Goal: Purchase product/service

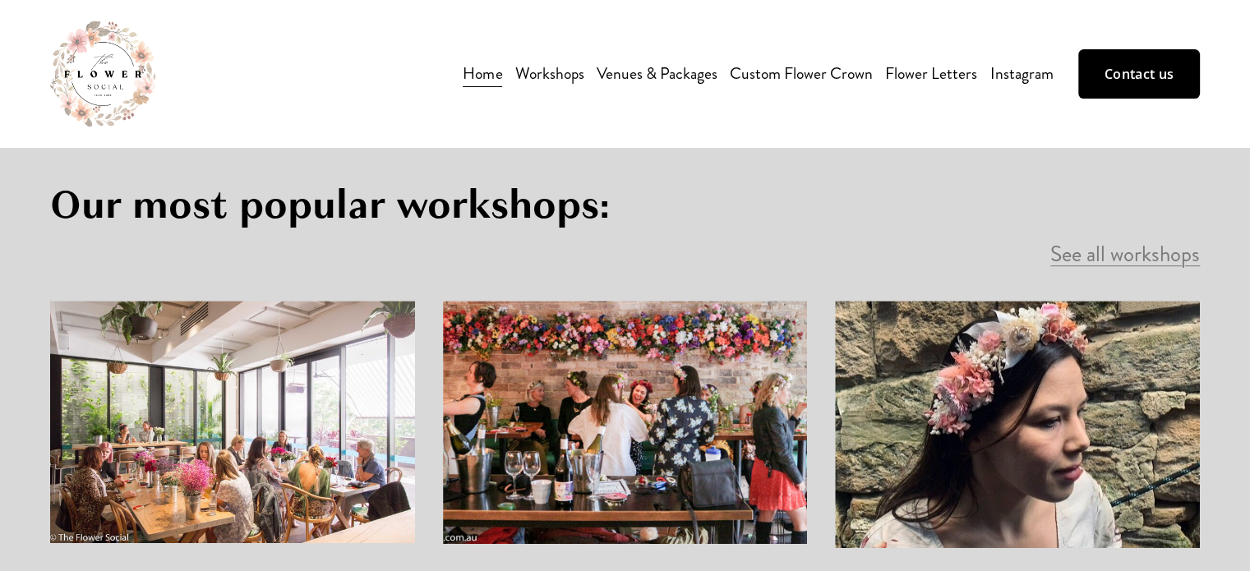
scroll to position [702, 0]
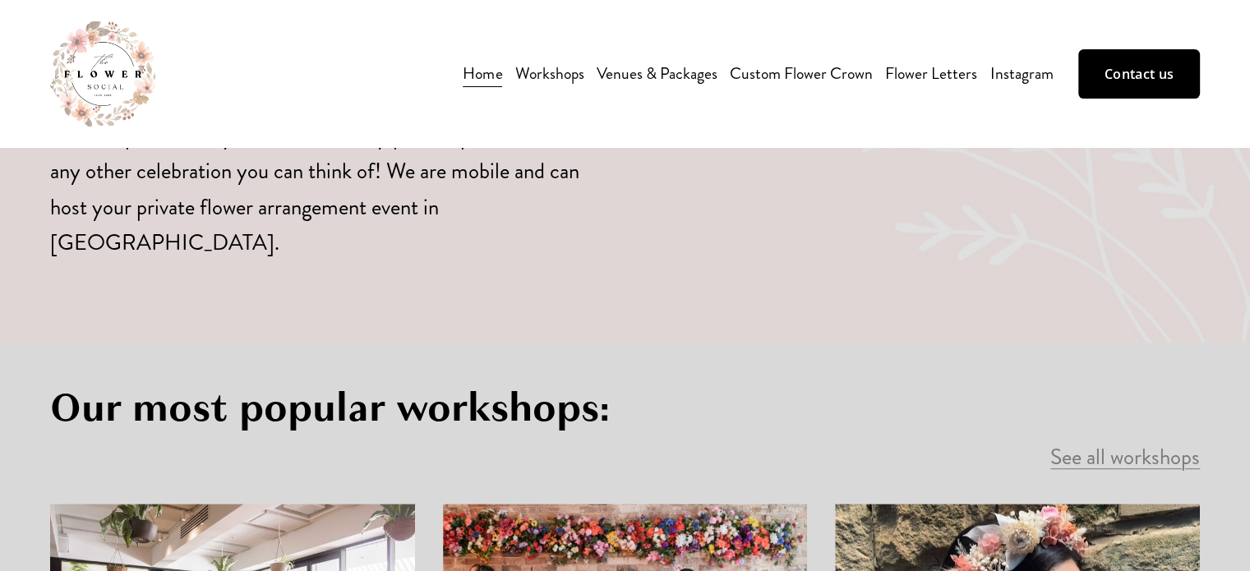
drag, startPoint x: 1260, startPoint y: 67, endPoint x: 1232, endPoint y: 138, distance: 76.0
click at [833, 71] on link "Custom Flower Crown" at bounding box center [801, 73] width 143 height 29
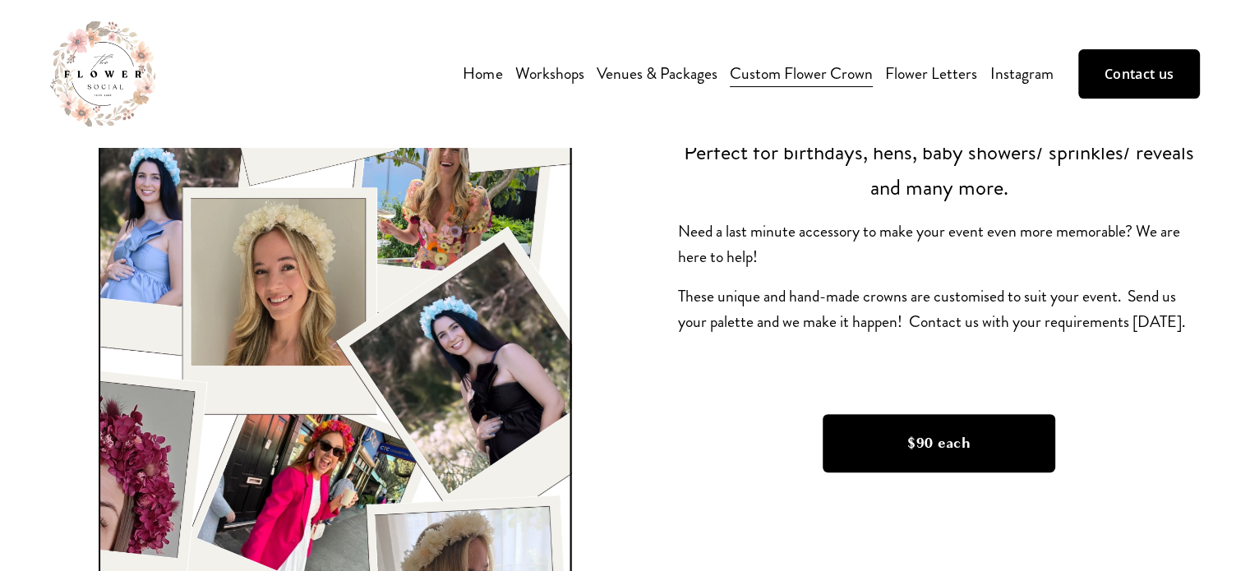
scroll to position [387, 0]
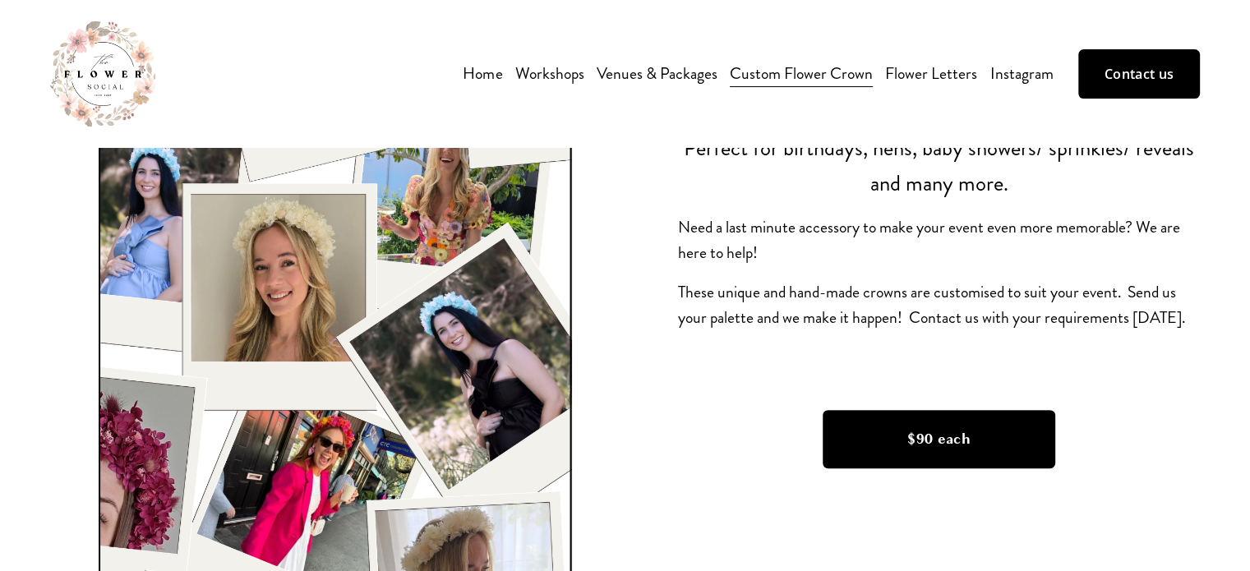
click at [925, 435] on link "$90 each" at bounding box center [938, 439] width 233 height 58
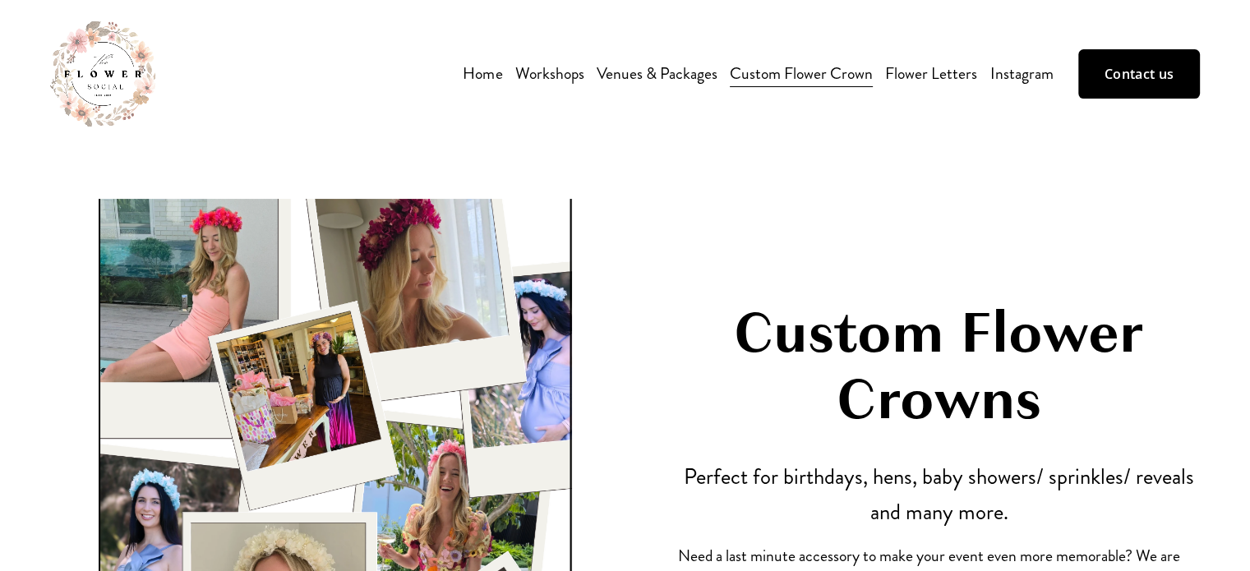
scroll to position [21, 0]
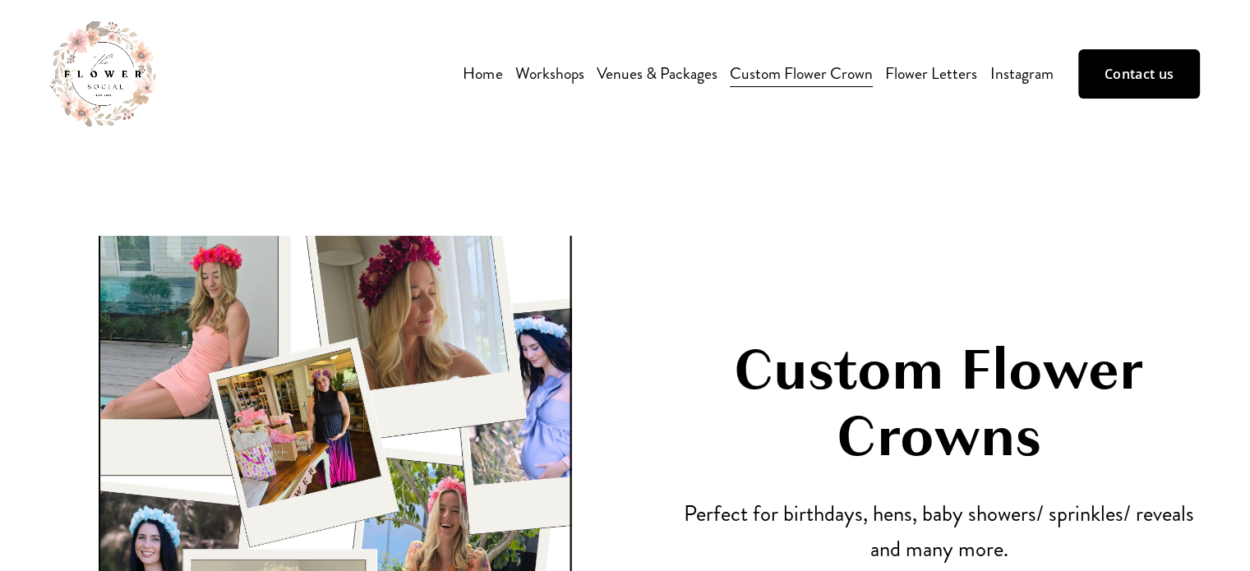
click at [1019, 77] on link "Instagram" at bounding box center [1020, 73] width 63 height 29
